Goal: Check status: Check status

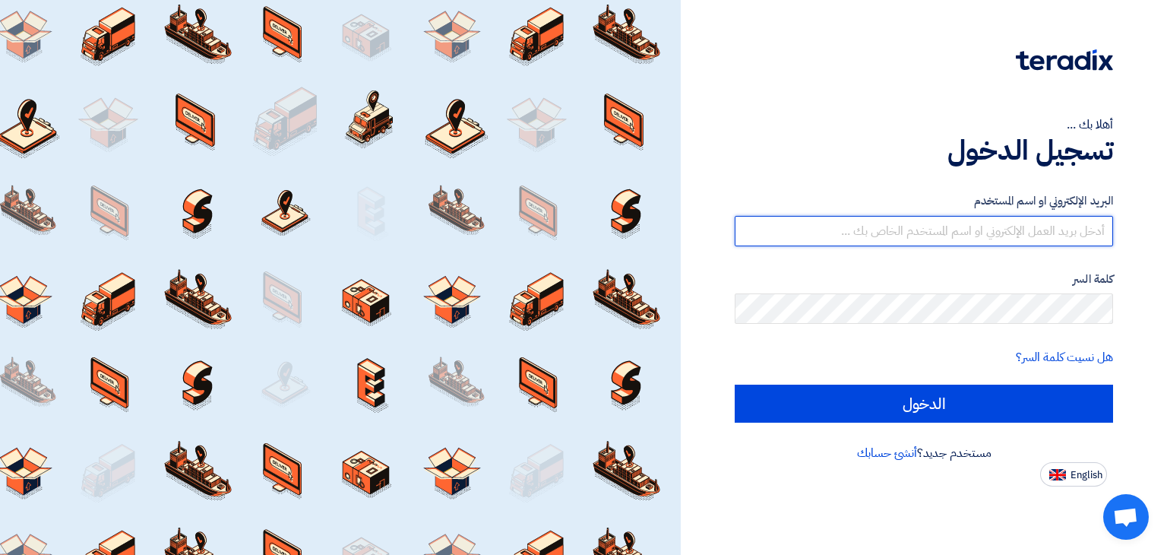
drag, startPoint x: 875, startPoint y: 232, endPoint x: 884, endPoint y: 245, distance: 15.8
click at [875, 232] on input "text" at bounding box center [924, 231] width 378 height 30
click at [1001, 232] on input "text" at bounding box center [924, 231] width 378 height 30
type input "[EMAIL_ADDRESS][DOMAIN_NAME]"
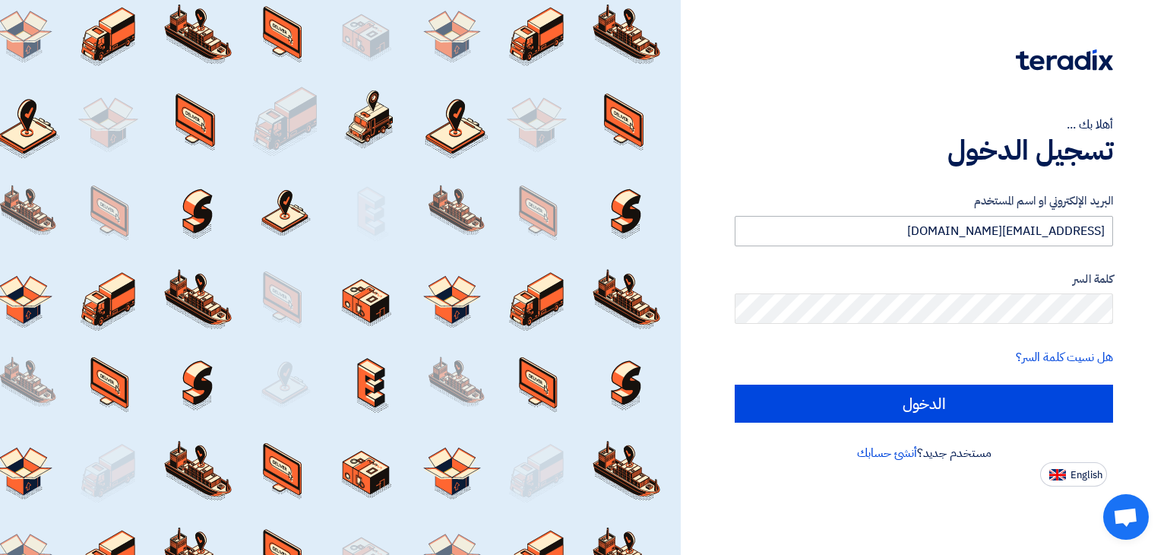
click at [735, 384] on input "الدخول" at bounding box center [924, 403] width 378 height 38
type input "Sign in"
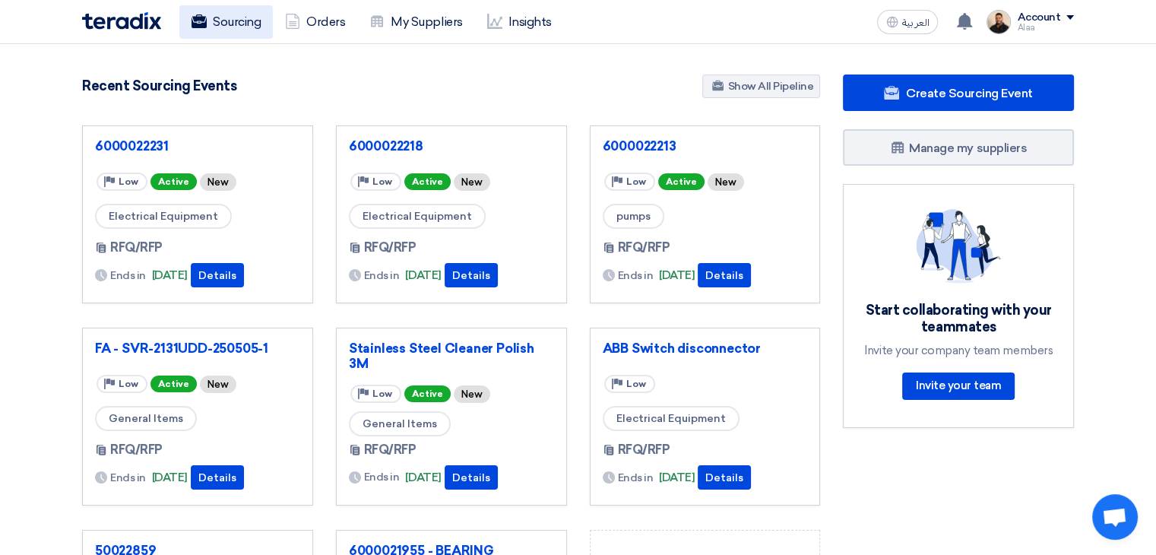
click at [241, 28] on link "Sourcing" at bounding box center [225, 21] width 93 height 33
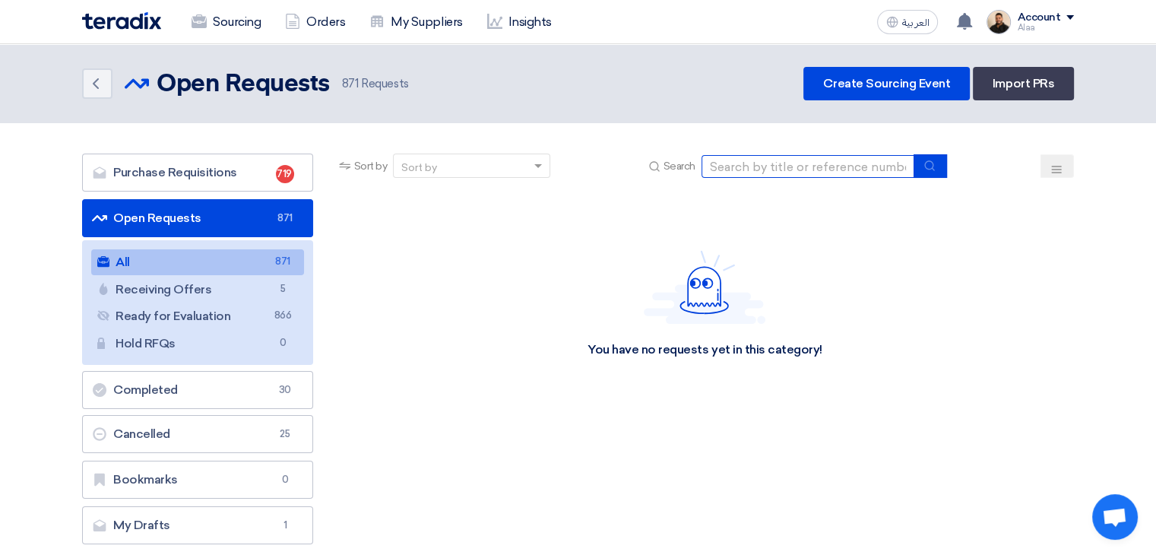
click at [808, 172] on input at bounding box center [807, 166] width 213 height 23
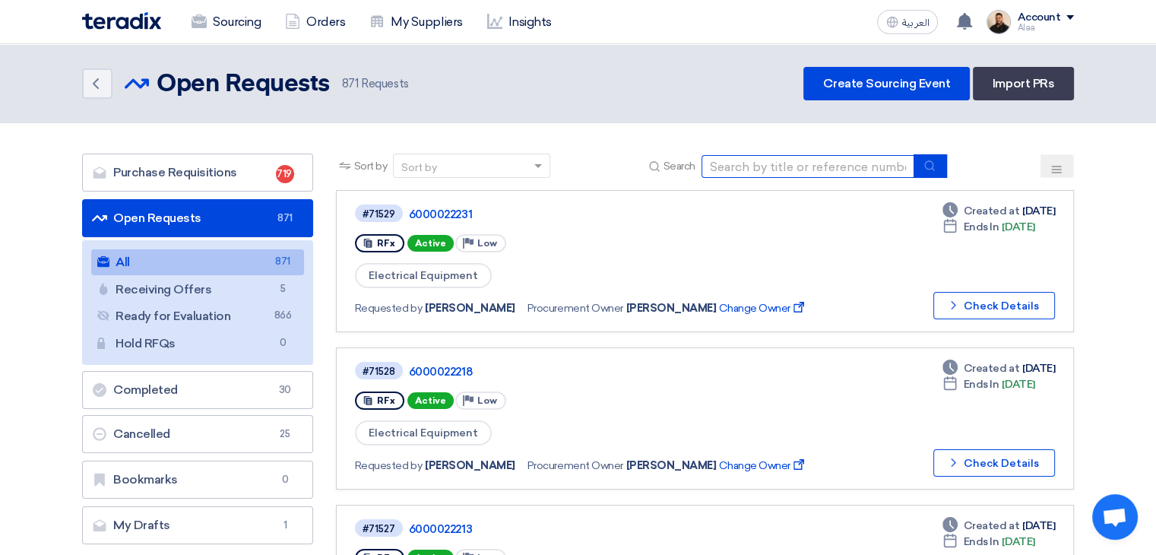
paste input "71137"
type input "71137"
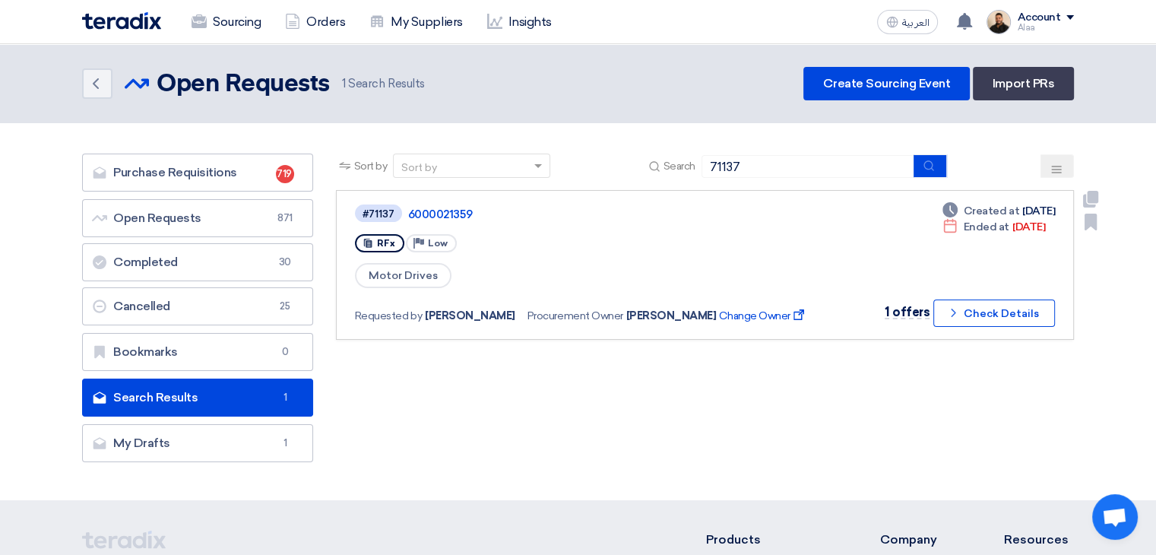
click at [440, 200] on link "#71137 6000021359 RFx Priority Low Motor Drives Requested by [PERSON_NAME] Proc…" at bounding box center [705, 265] width 738 height 150
click at [444, 214] on link "6000021359" at bounding box center [598, 214] width 380 height 14
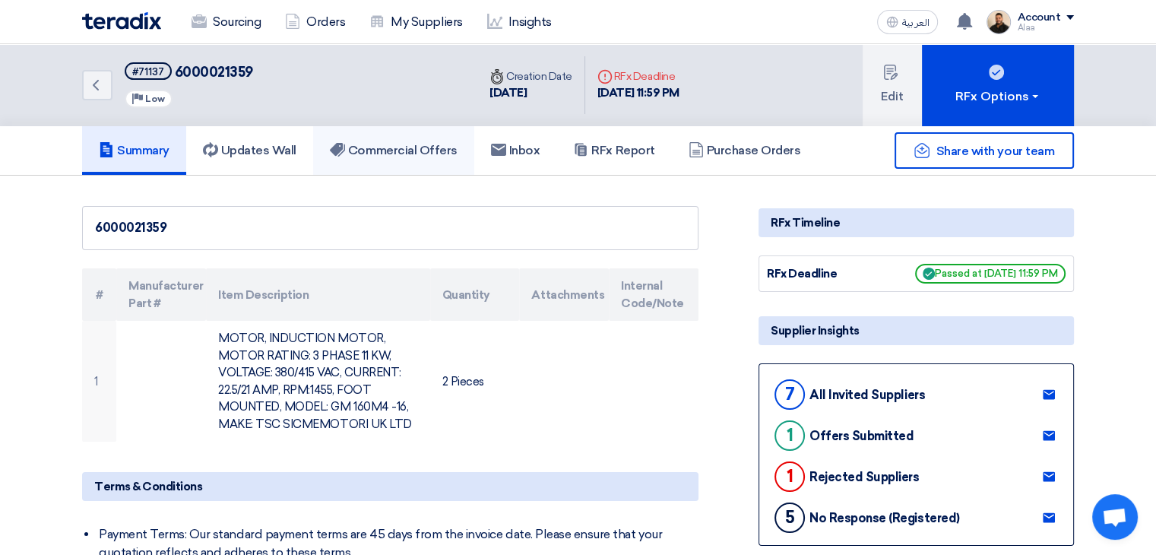
click at [398, 150] on h5 "Commercial Offers" at bounding box center [394, 150] width 128 height 15
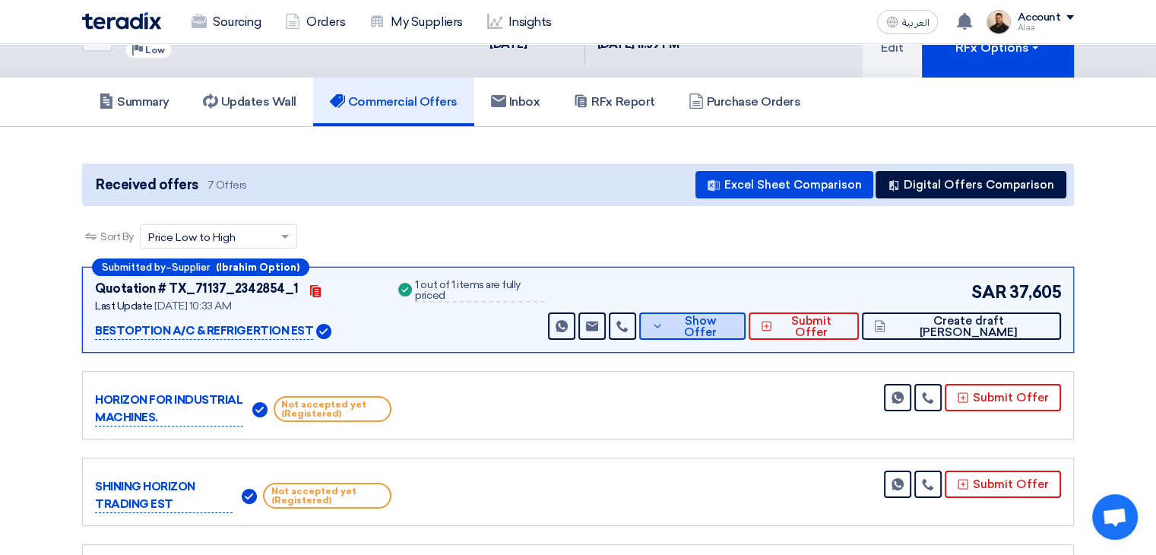
scroll to position [76, 0]
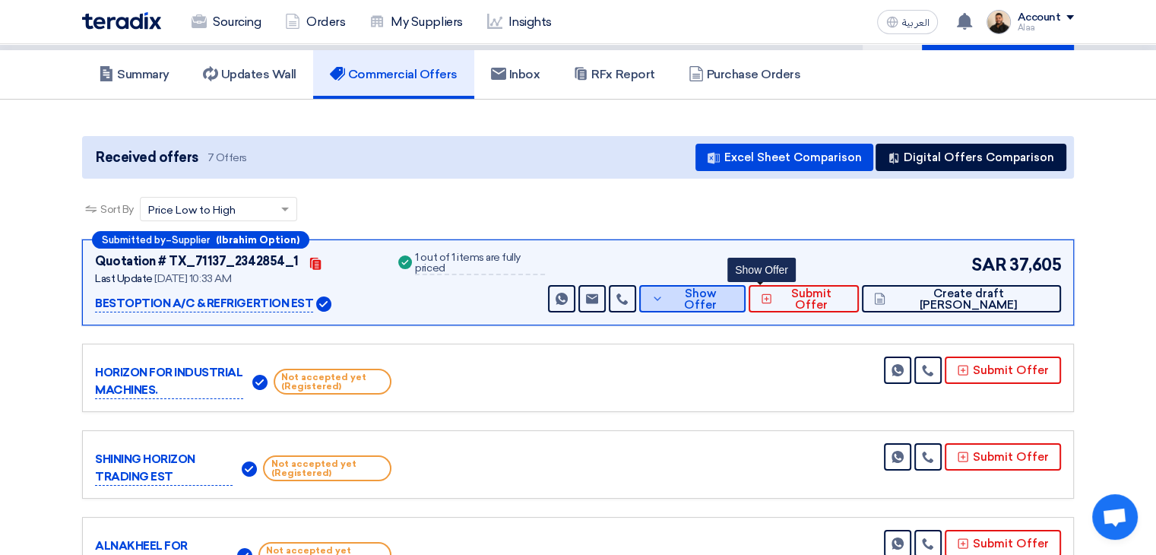
click at [745, 289] on button "Show Offer" at bounding box center [692, 298] width 106 height 27
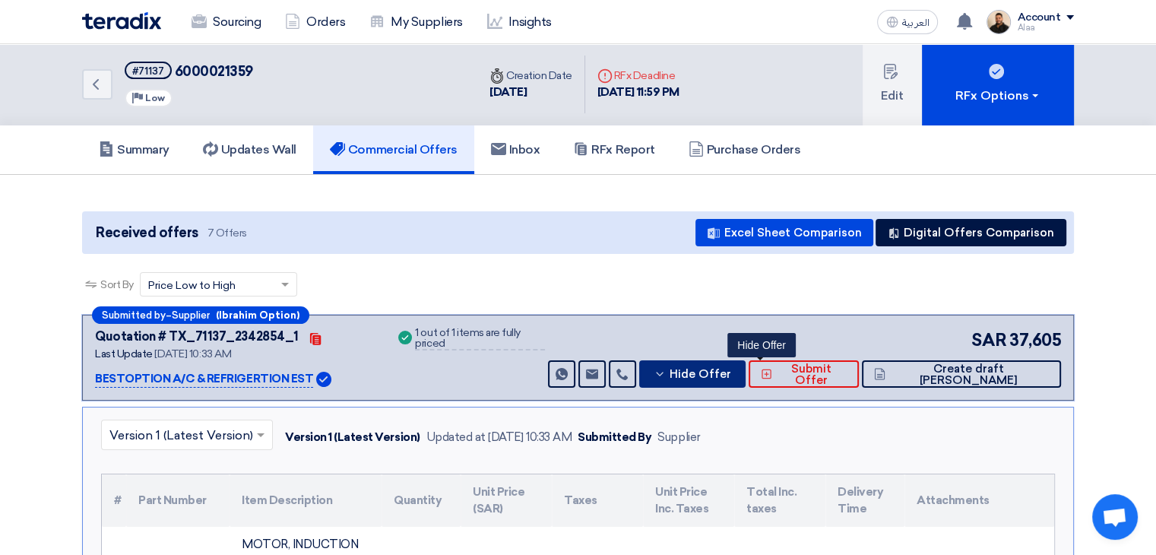
scroll to position [0, 0]
